Goal: Task Accomplishment & Management: Complete application form

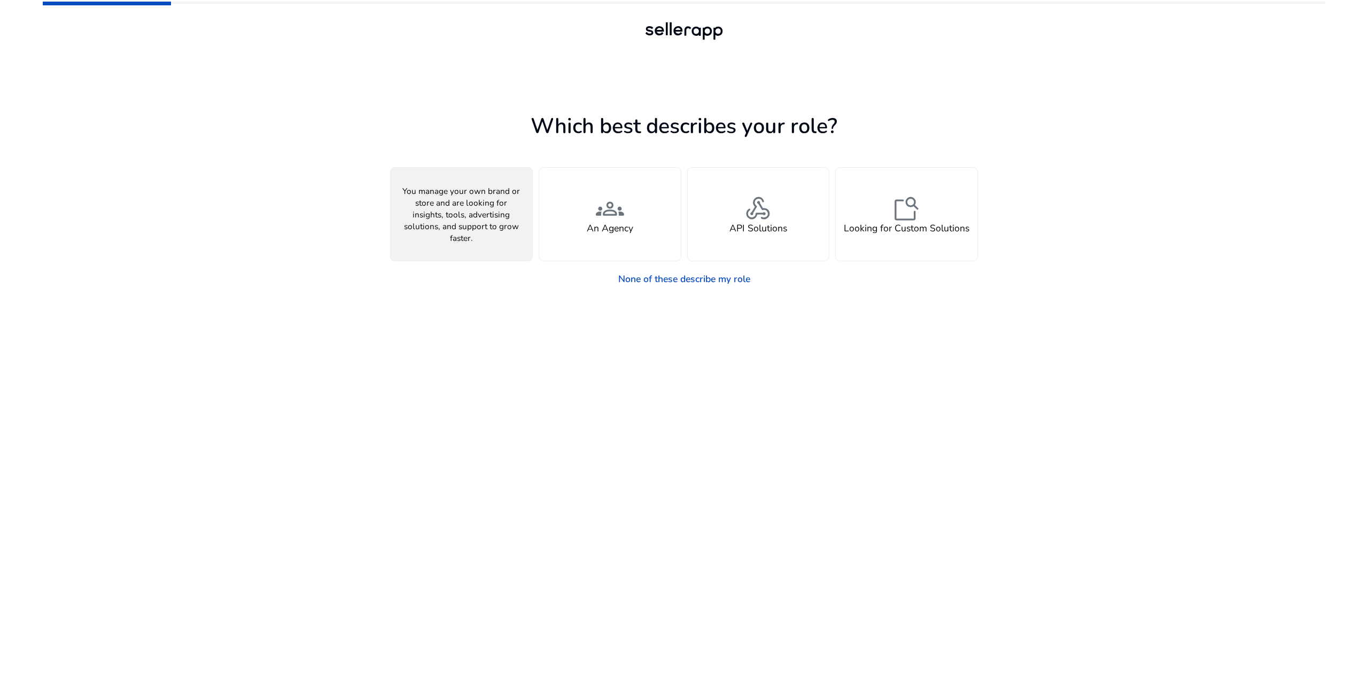
click at [451, 223] on h4 "A Seller" at bounding box center [462, 228] width 34 height 11
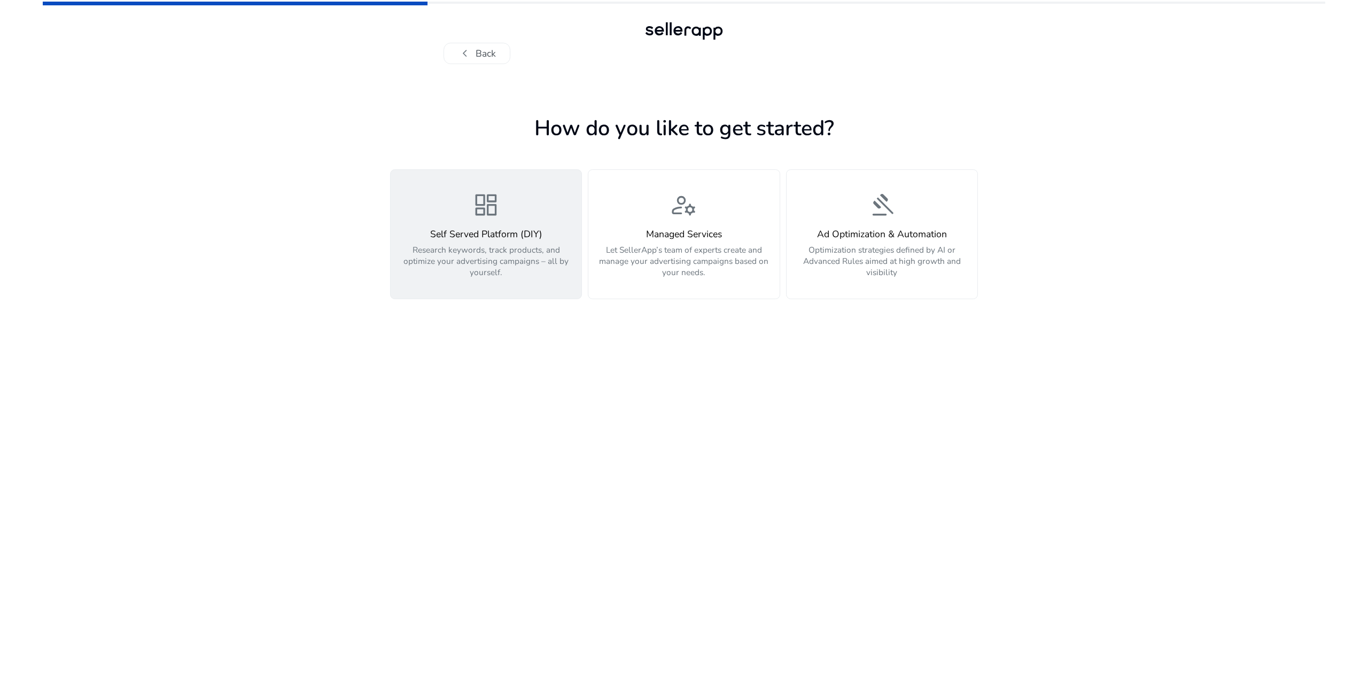
click at [533, 212] on div "dashboard Self Served Platform (DIY) Research keywords, track products, and opt…" at bounding box center [486, 234] width 177 height 87
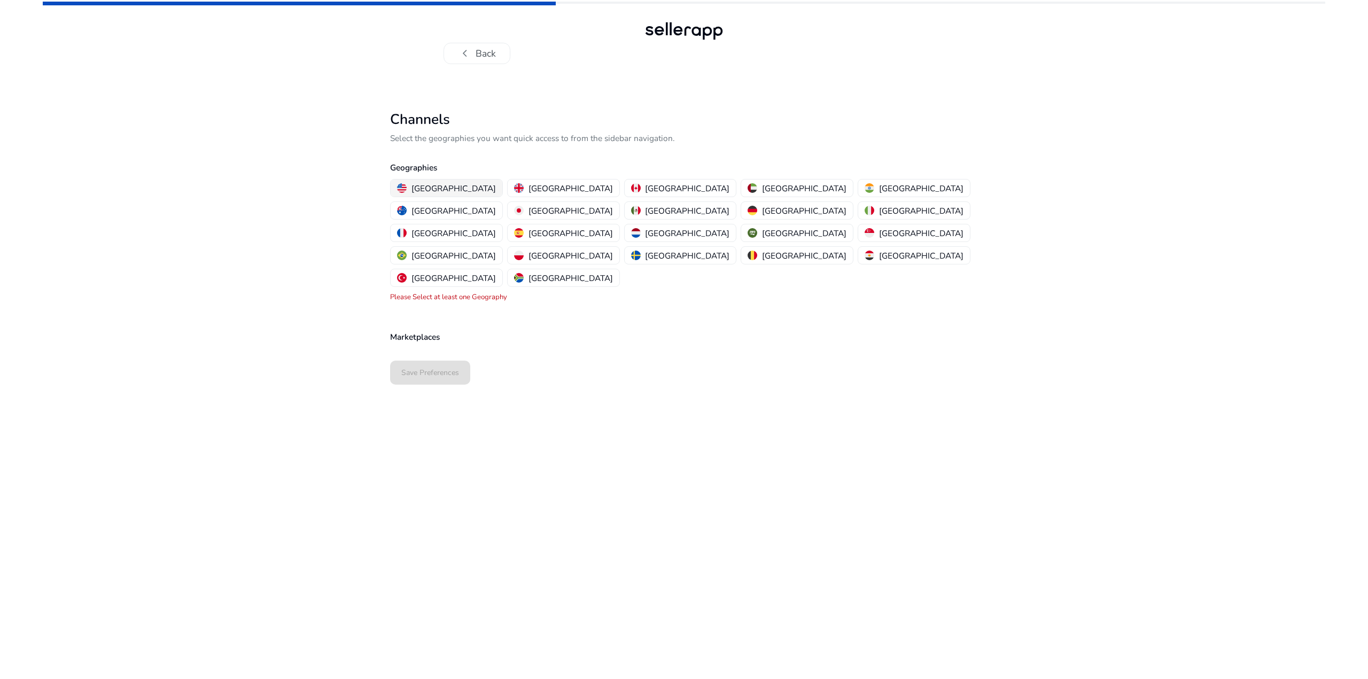
click at [439, 190] on p "[GEOGRAPHIC_DATA]" at bounding box center [453, 188] width 84 height 11
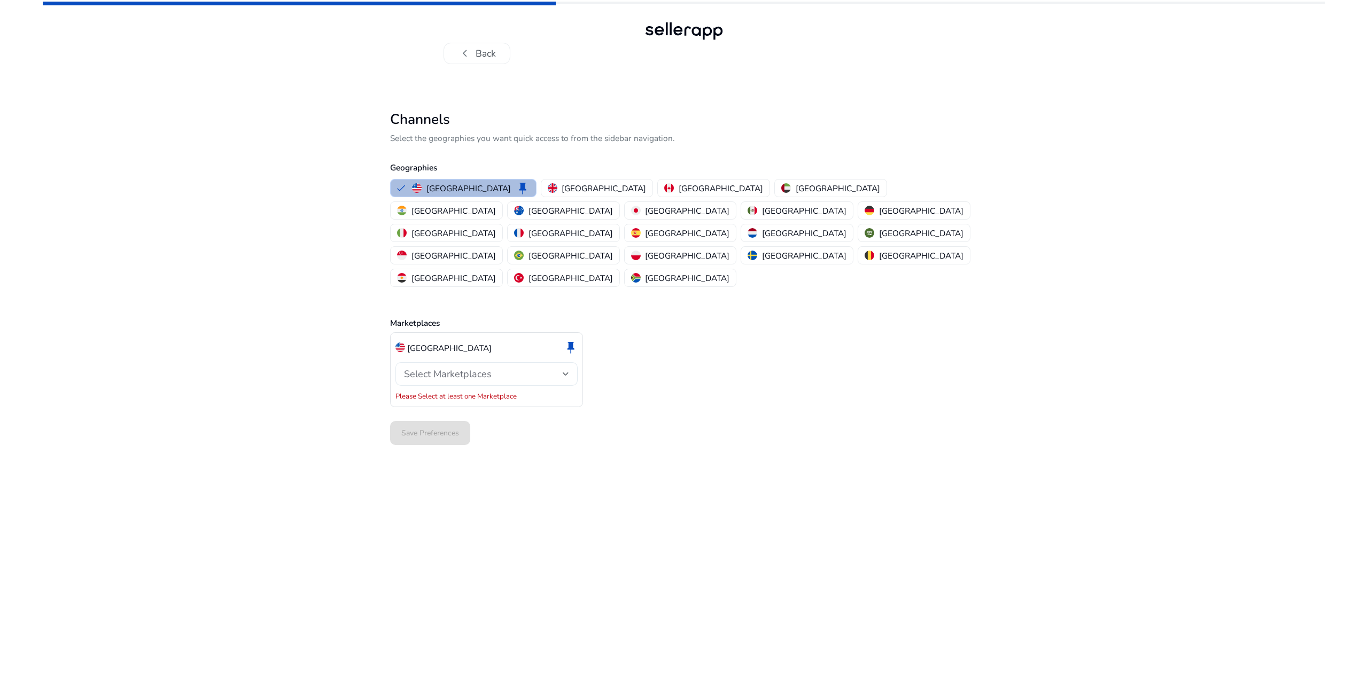
click at [448, 368] on span "Select Marketplaces" at bounding box center [448, 374] width 88 height 13
click at [417, 359] on mat-option "Amazon" at bounding box center [486, 358] width 182 height 26
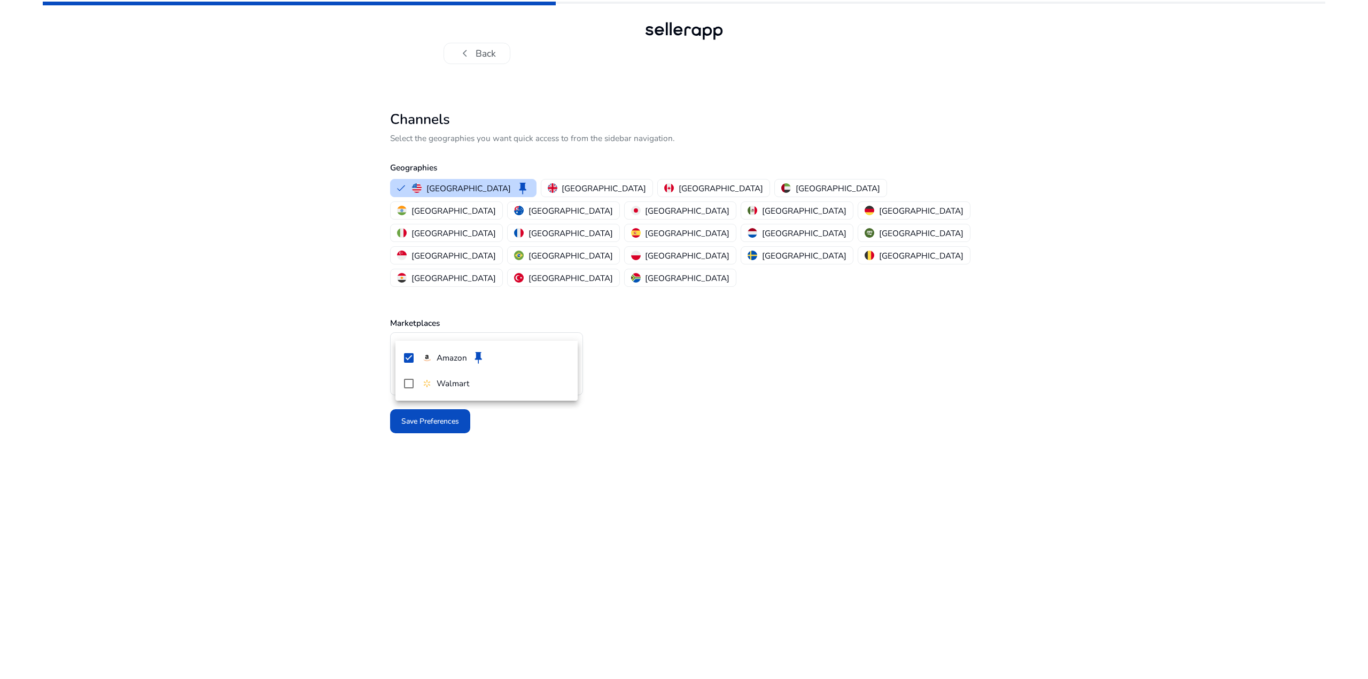
click at [401, 432] on div at bounding box center [684, 339] width 1368 height 679
click at [425, 416] on span "Save Preferences" at bounding box center [430, 421] width 58 height 11
click at [547, 368] on mat-select-trigger "Amazon" at bounding box center [483, 375] width 159 height 14
click at [551, 333] on div at bounding box center [684, 339] width 1368 height 679
click at [448, 405] on div at bounding box center [684, 422] width 588 height 34
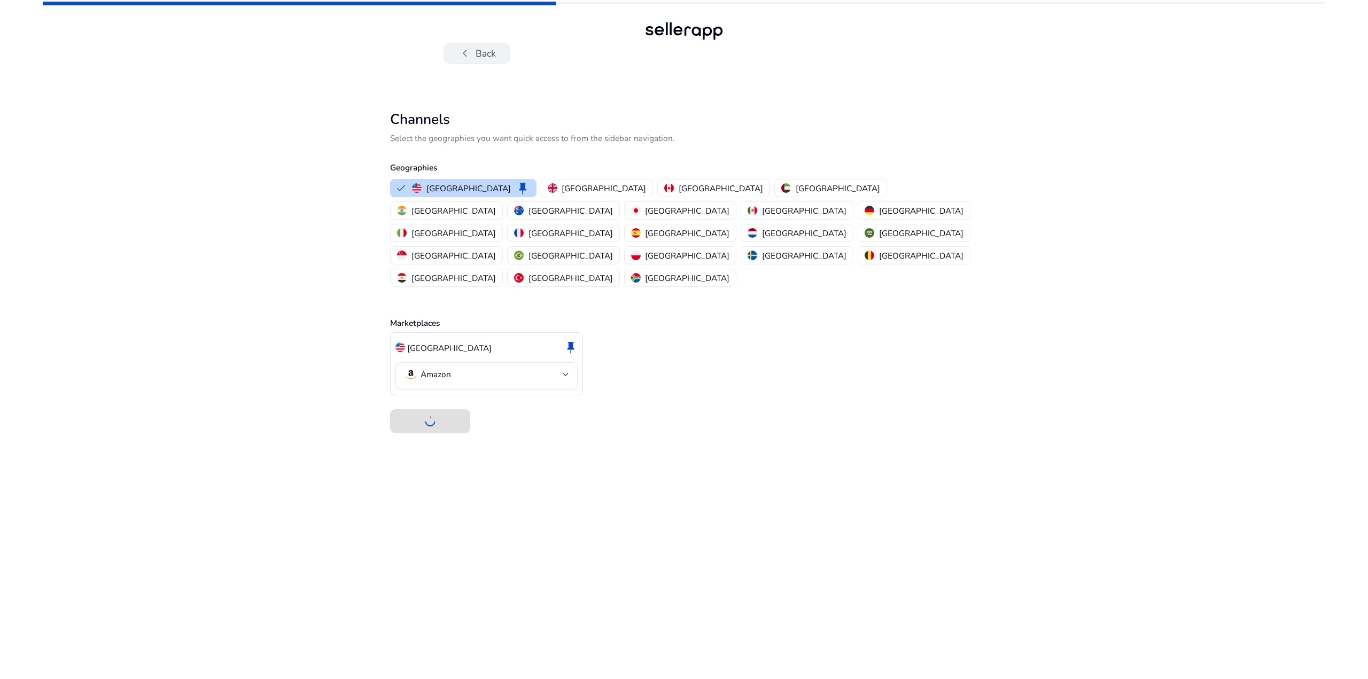
click at [481, 50] on button "chevron_left Back" at bounding box center [477, 53] width 67 height 21
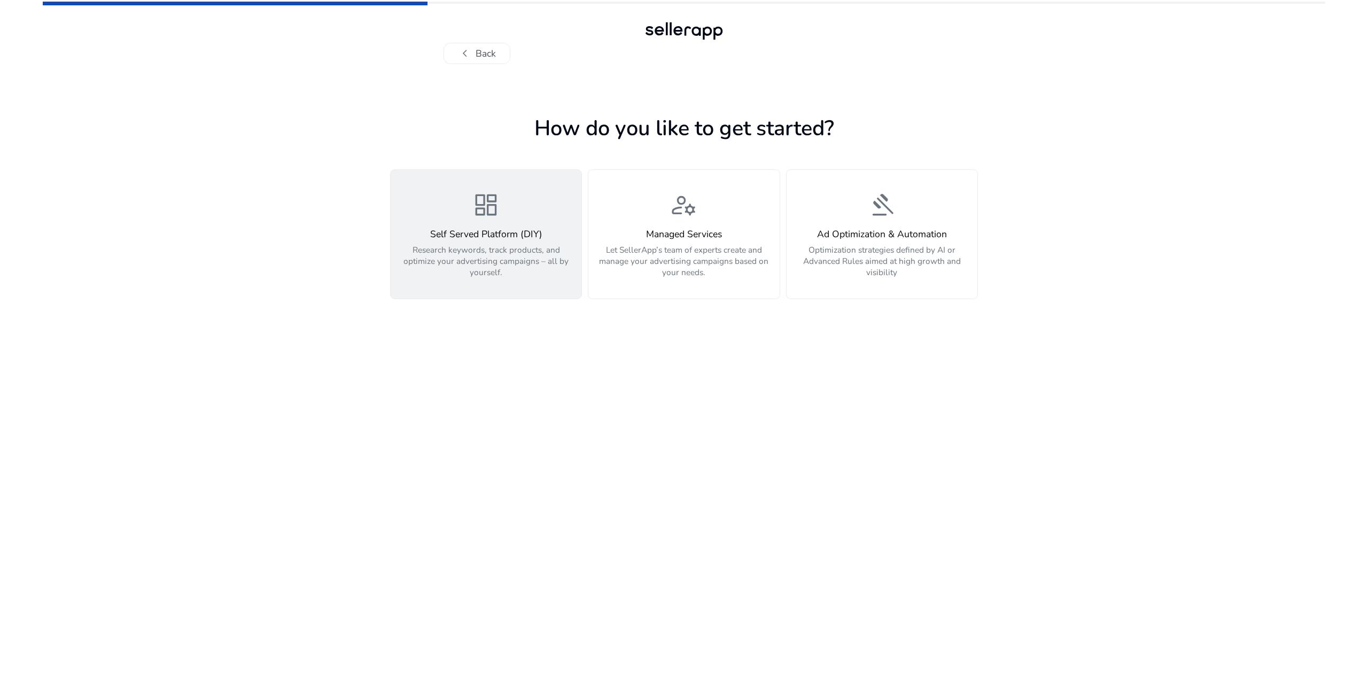
click at [527, 236] on h4 "Self Served Platform (DIY)" at bounding box center [486, 234] width 177 height 11
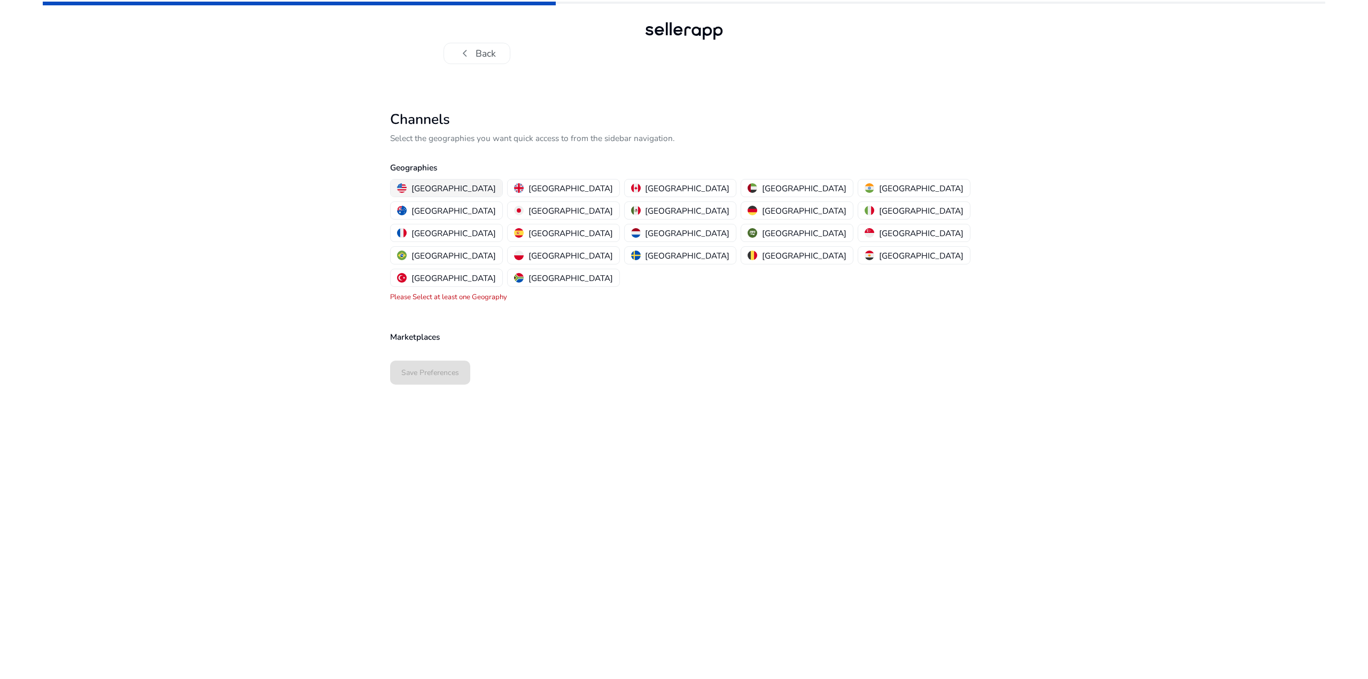
click at [445, 186] on p "[GEOGRAPHIC_DATA]" at bounding box center [453, 188] width 84 height 11
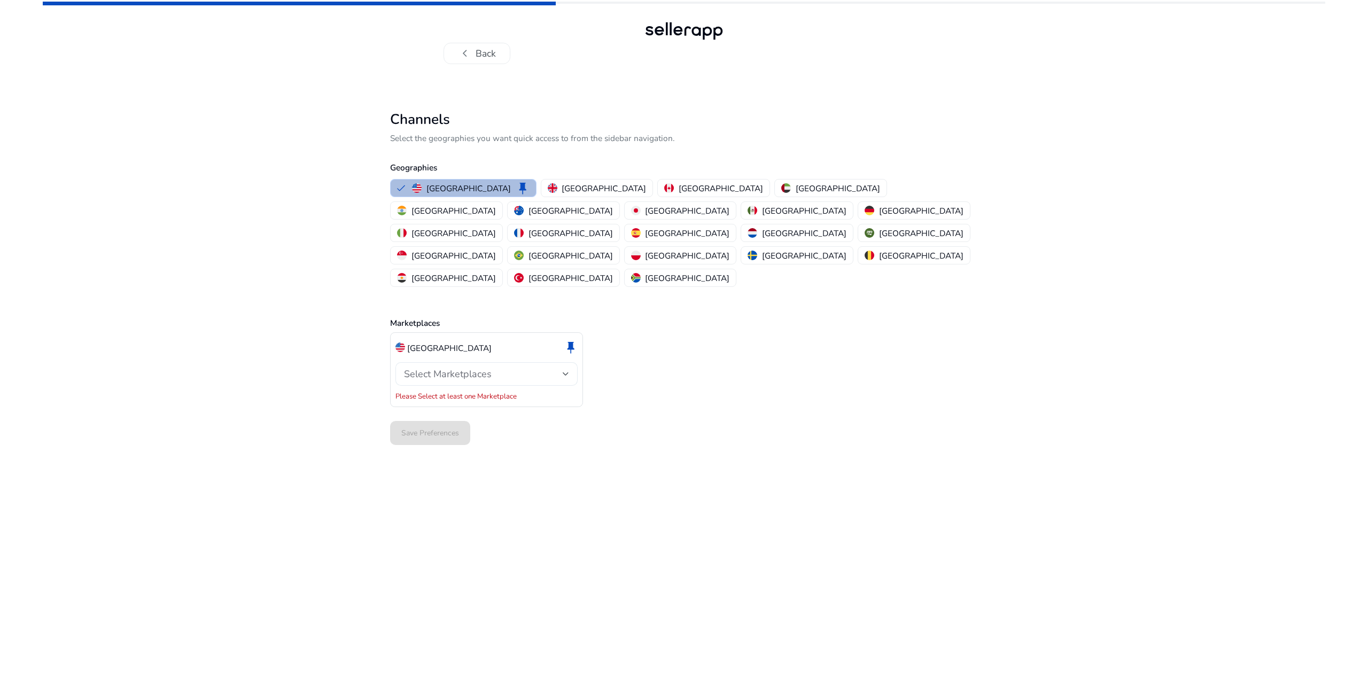
click at [463, 368] on span "Select Marketplaces" at bounding box center [448, 374] width 88 height 13
click at [408, 359] on mat-pseudo-checkbox at bounding box center [409, 358] width 10 height 10
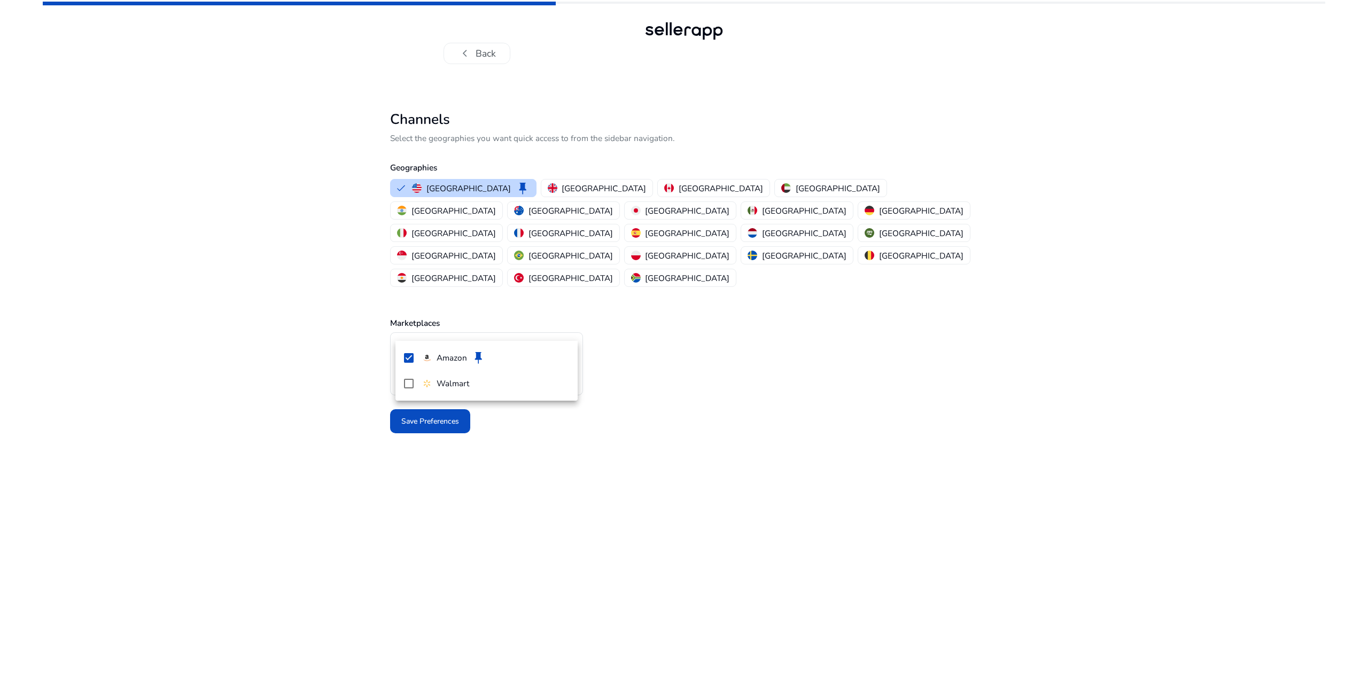
click at [662, 355] on div at bounding box center [684, 339] width 1368 height 679
click at [446, 416] on span "Save Preferences" at bounding box center [430, 421] width 58 height 11
drag, startPoint x: 507, startPoint y: 252, endPoint x: 612, endPoint y: 111, distance: 175.6
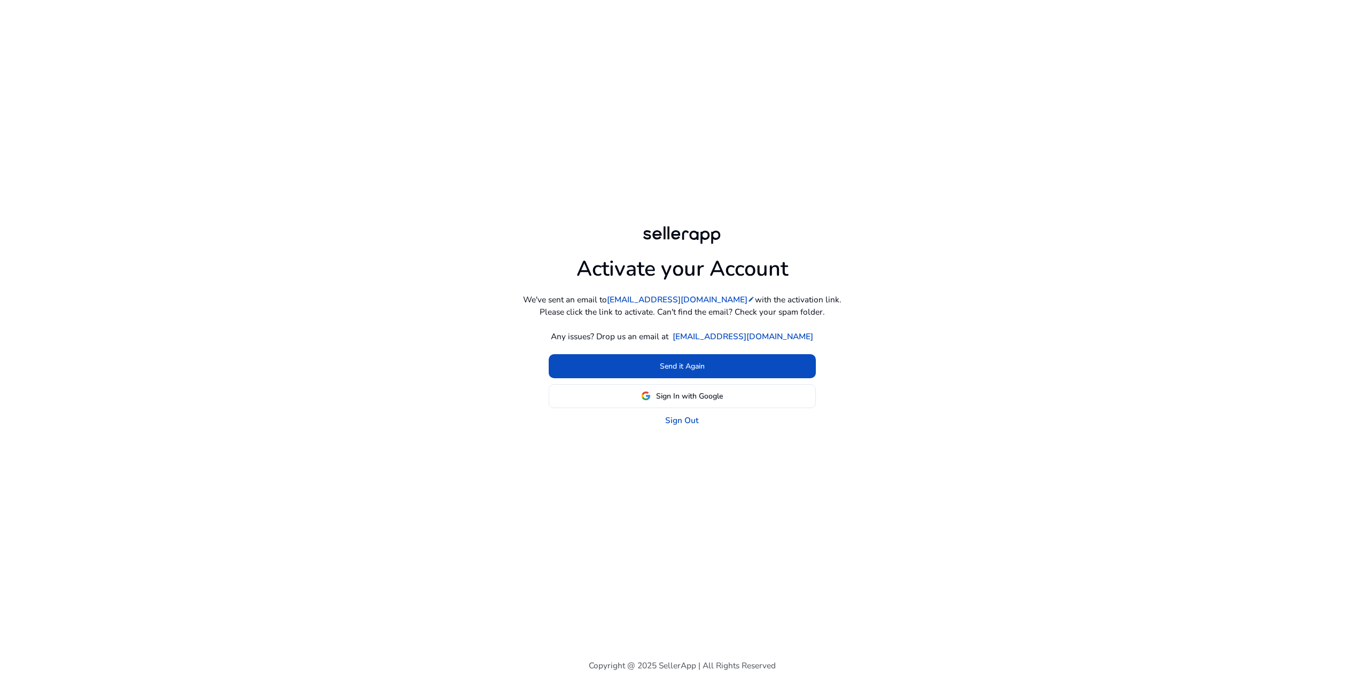
click at [701, 398] on span "Sign In with Google" at bounding box center [689, 396] width 67 height 11
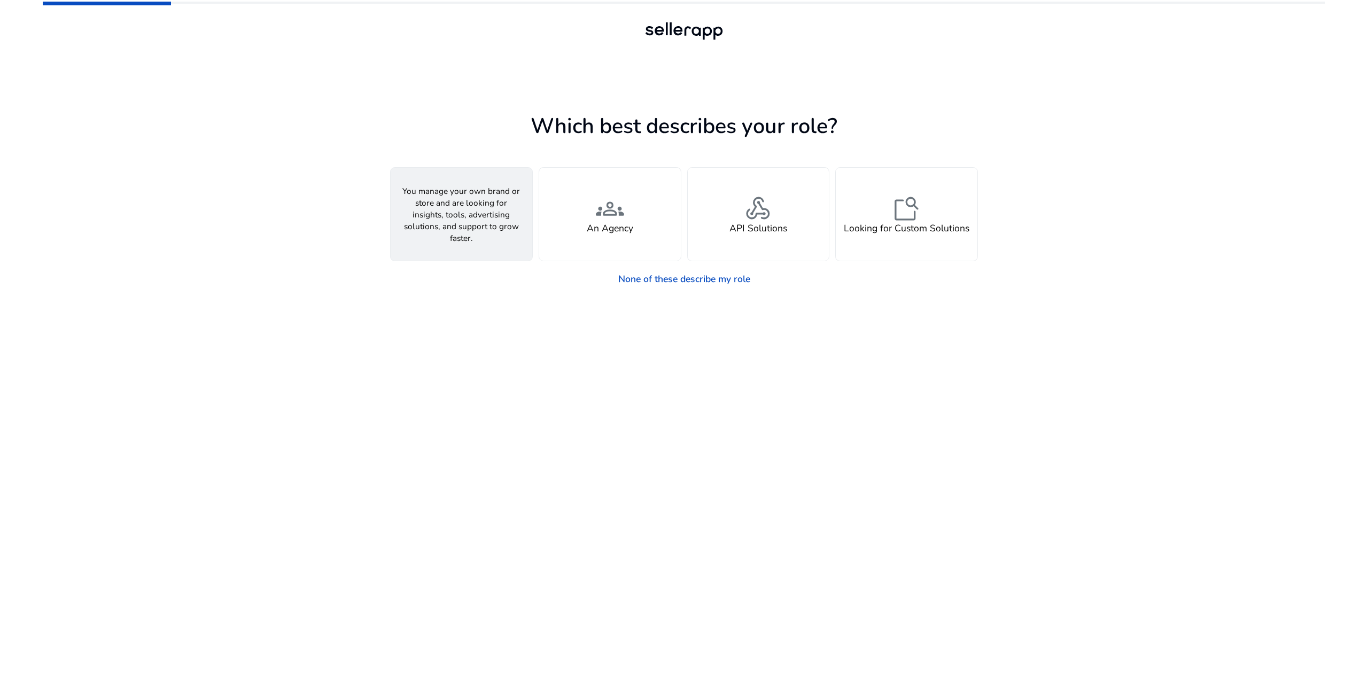
click at [481, 227] on div "person A Seller" at bounding box center [462, 214] width 142 height 93
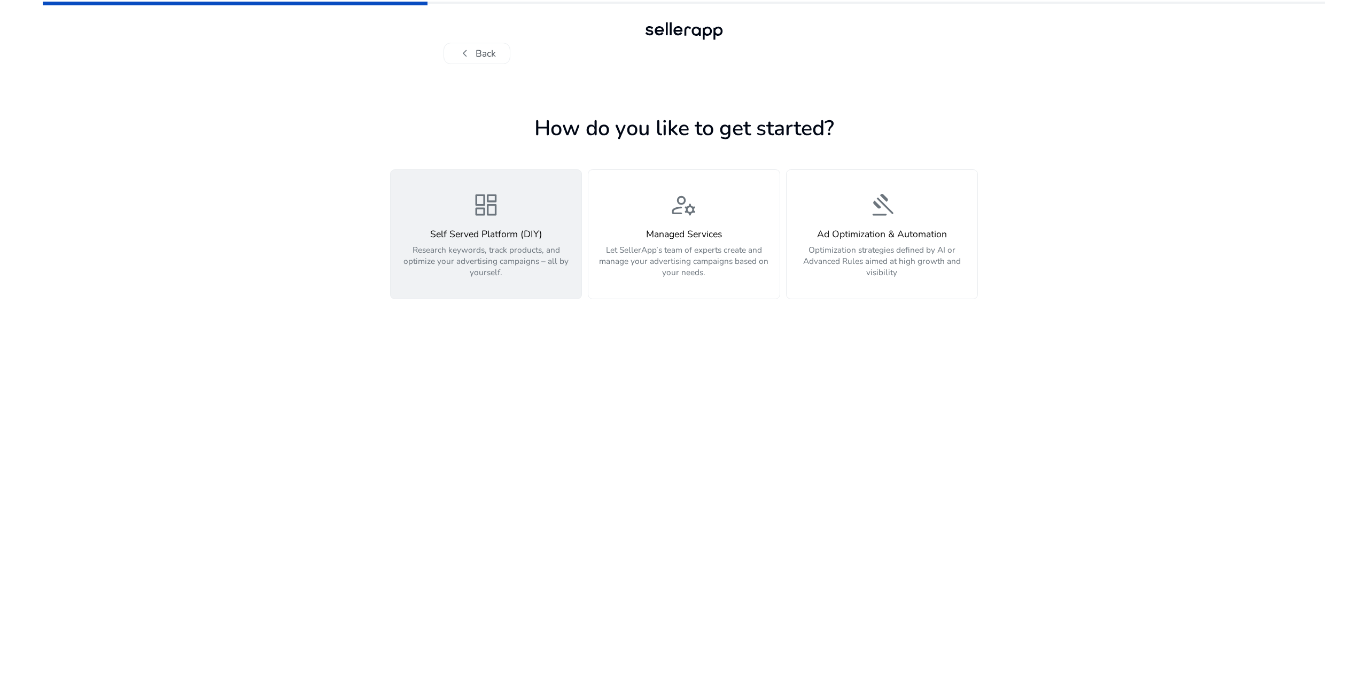
click at [489, 251] on p "Research keywords, track products, and optimize your advertising campaigns – al…" at bounding box center [486, 261] width 177 height 34
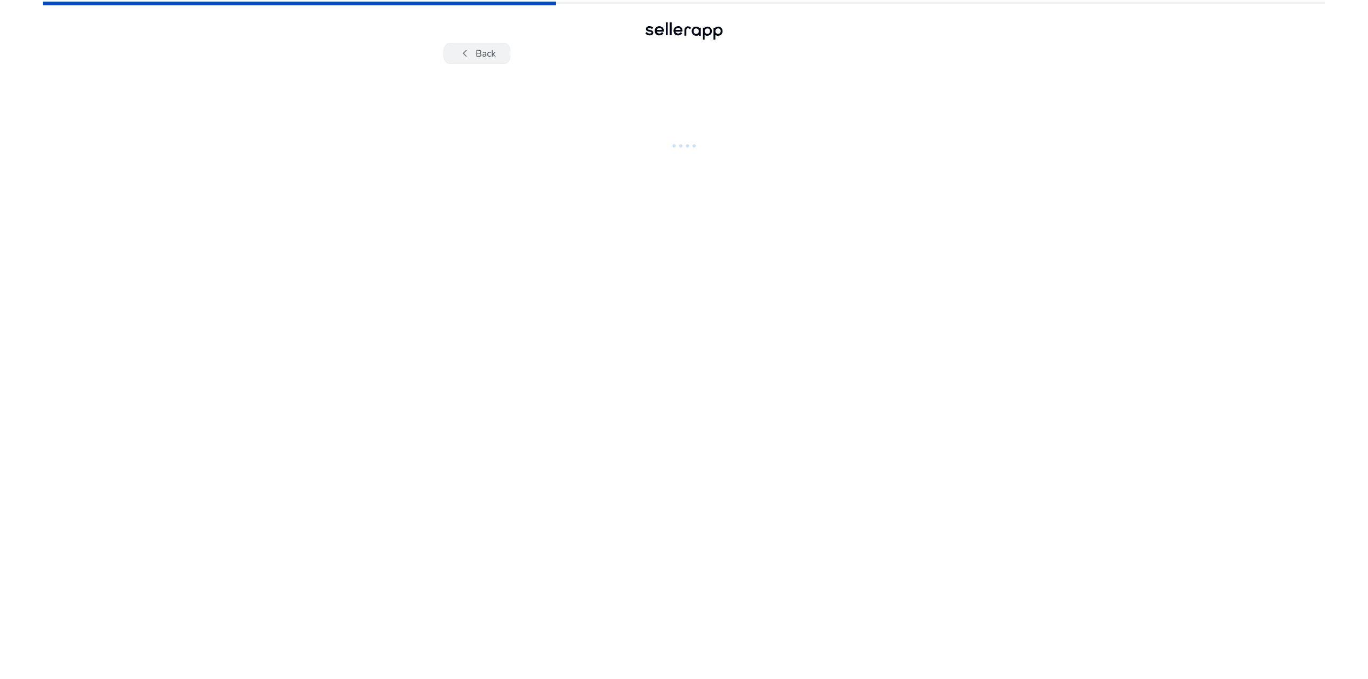
click at [472, 51] on span "chevron_left" at bounding box center [465, 53] width 14 height 14
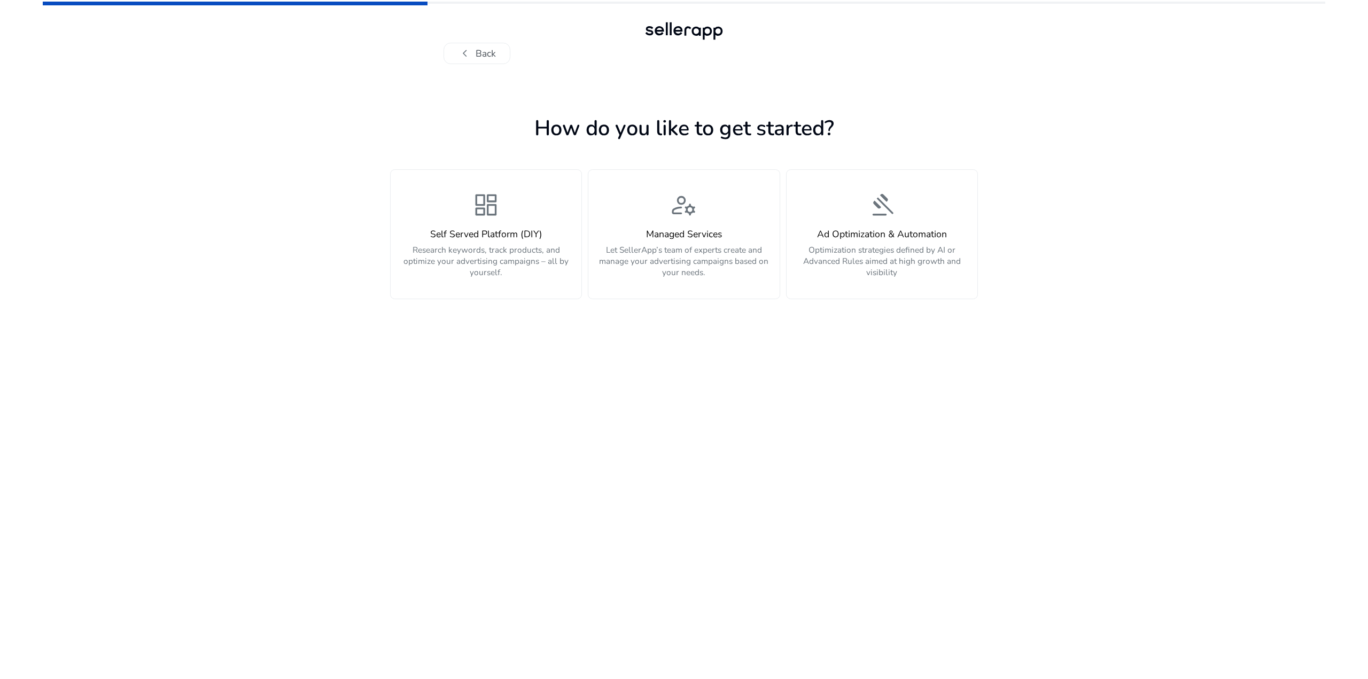
click at [1234, 104] on div "chevron_left Back How do you like to get started? dashboard Self Served Platfor…" at bounding box center [684, 339] width 1282 height 679
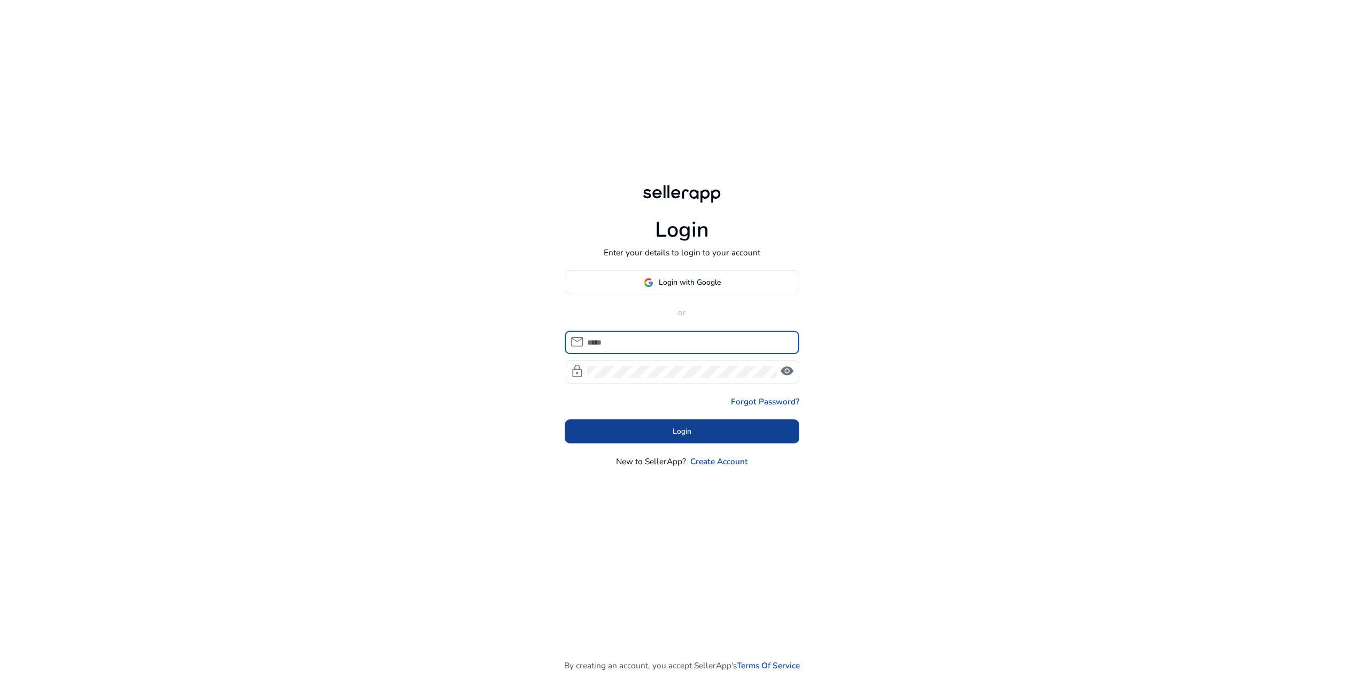
type input "**********"
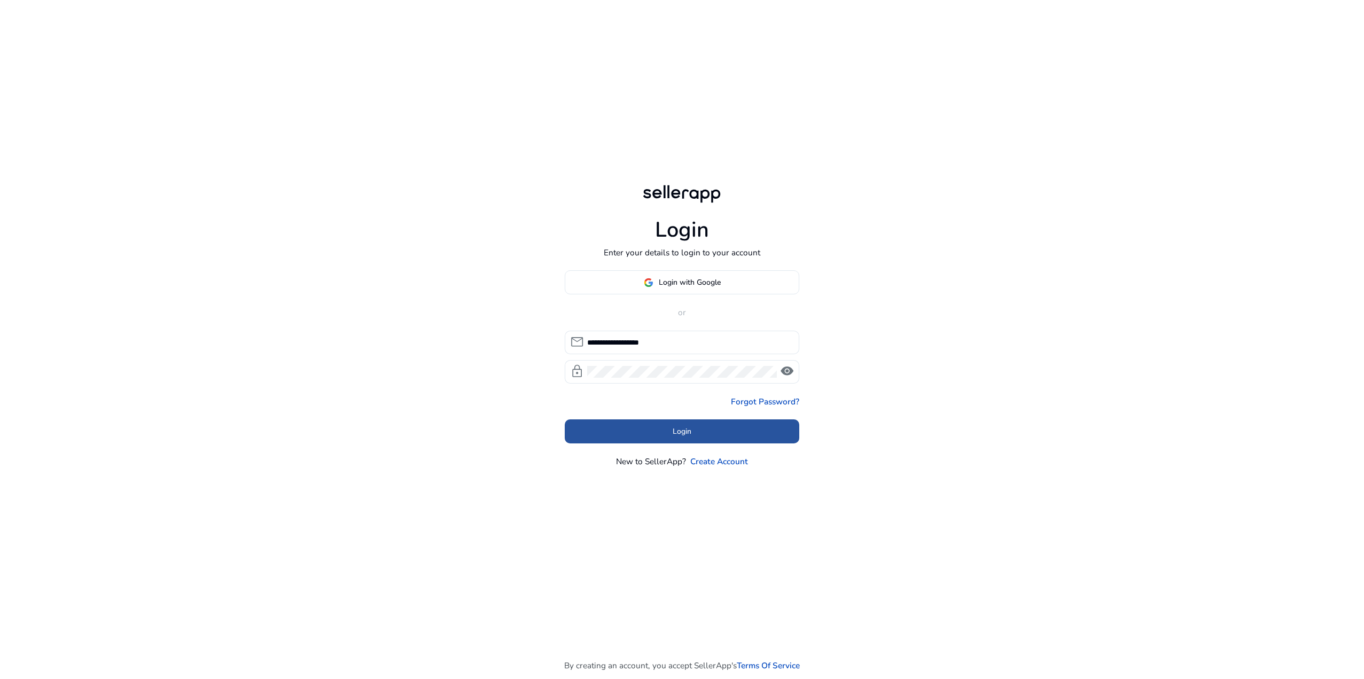
click at [689, 430] on span "Login" at bounding box center [682, 431] width 19 height 11
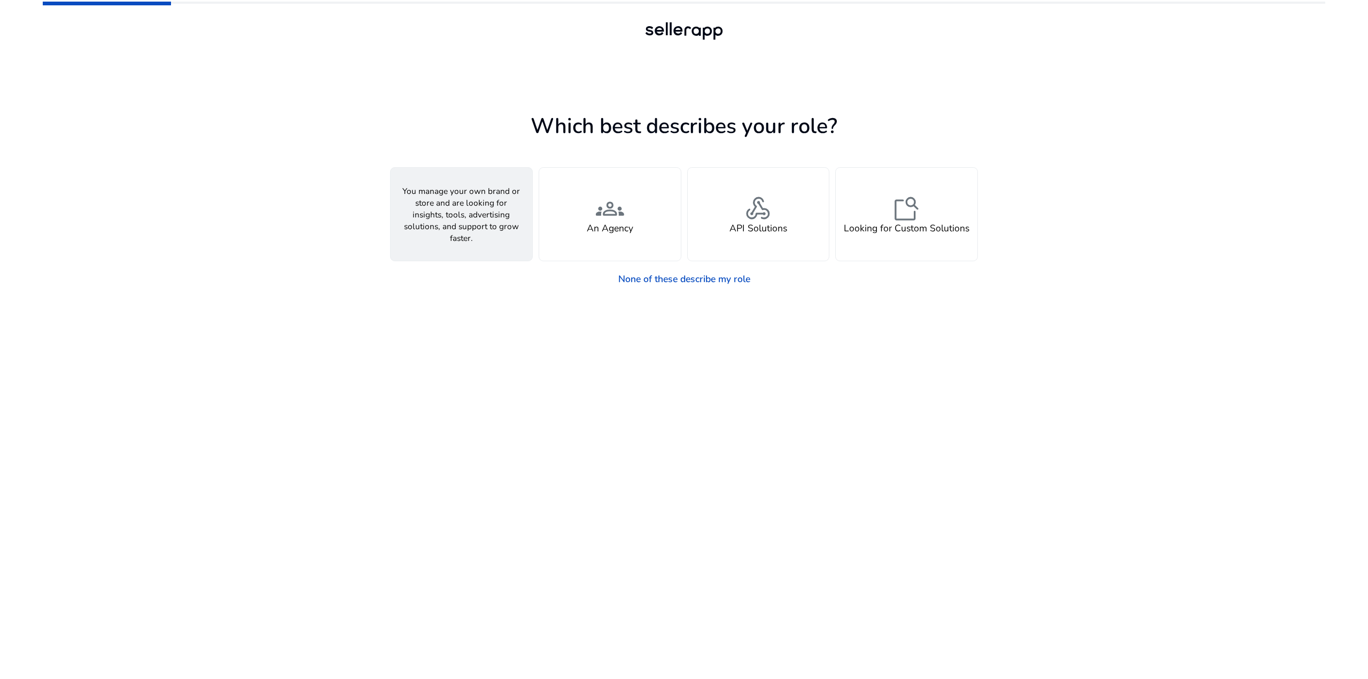
click at [461, 234] on div "person A Seller" at bounding box center [462, 214] width 142 height 93
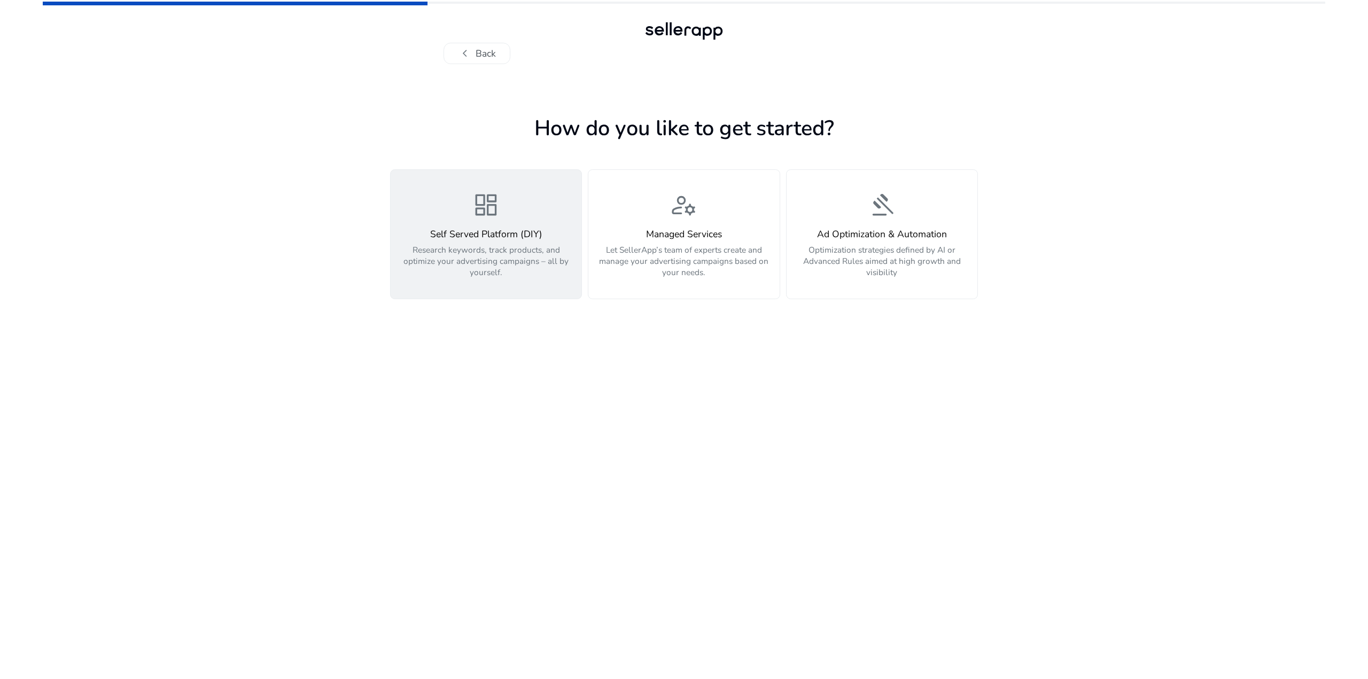
click at [470, 229] on h4 "Self Served Platform (DIY)" at bounding box center [486, 234] width 177 height 11
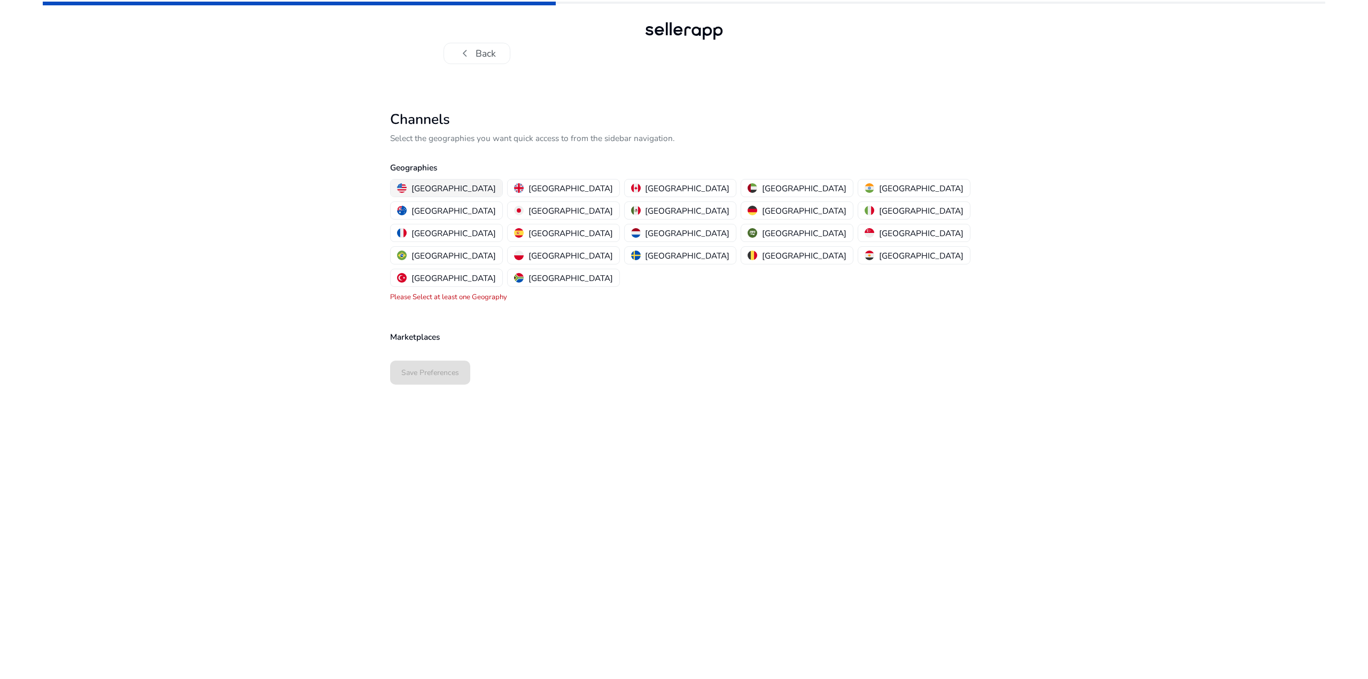
click at [440, 189] on p "[GEOGRAPHIC_DATA]" at bounding box center [453, 188] width 84 height 11
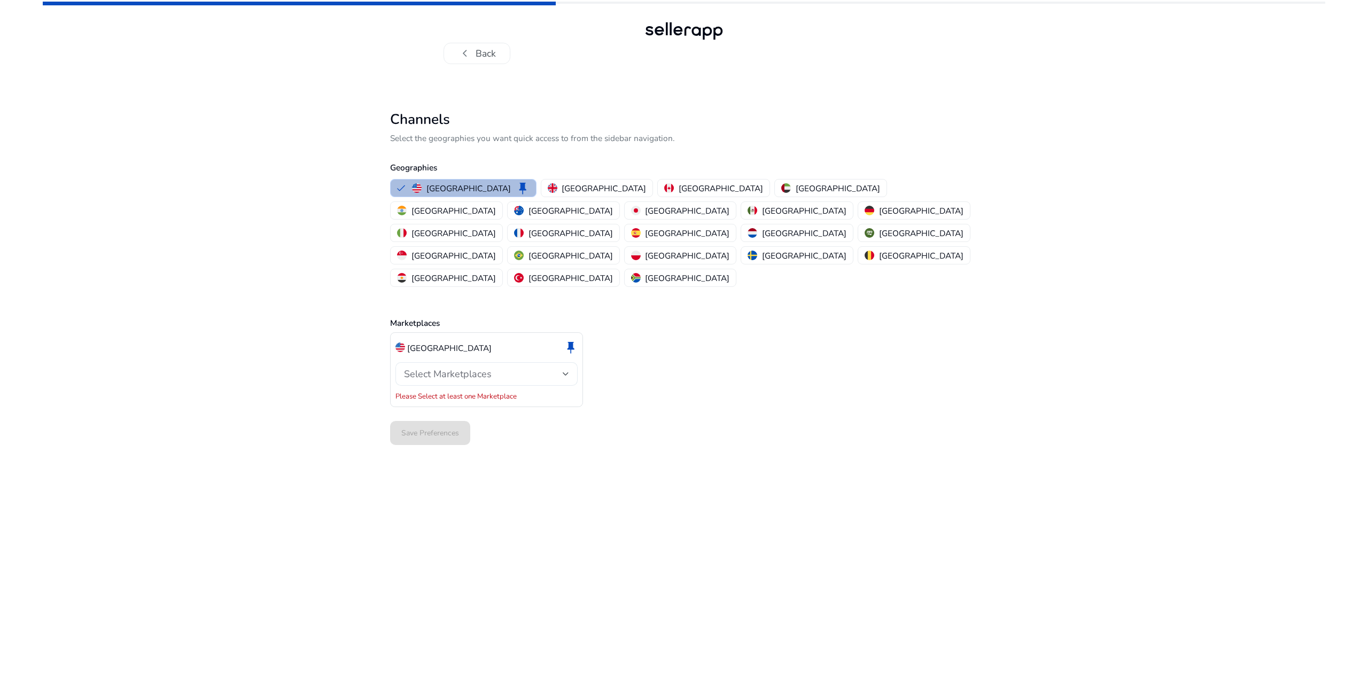
click at [461, 368] on span "Select Marketplaces" at bounding box center [448, 374] width 88 height 13
click at [448, 359] on p "Amazon" at bounding box center [452, 358] width 30 height 12
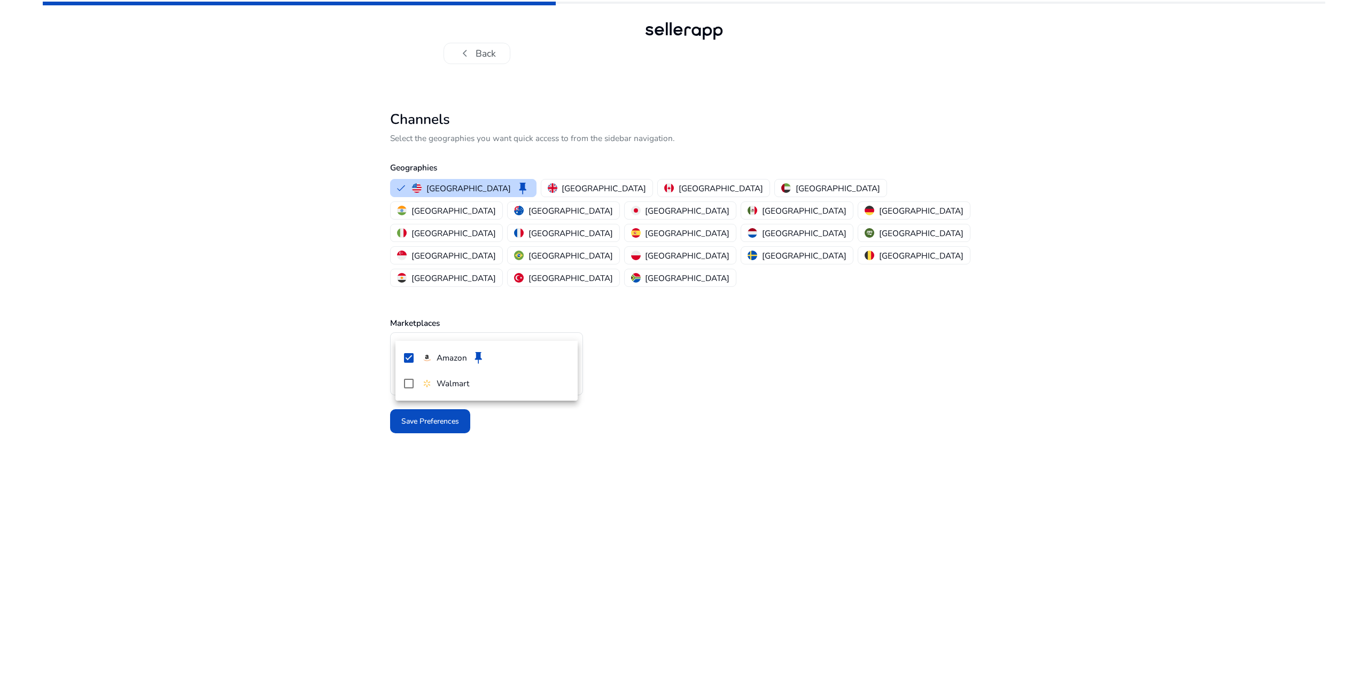
click at [392, 424] on div at bounding box center [684, 339] width 1368 height 679
click at [411, 416] on span "Save Preferences" at bounding box center [430, 421] width 58 height 11
